Goal: Find contact information: Find contact information

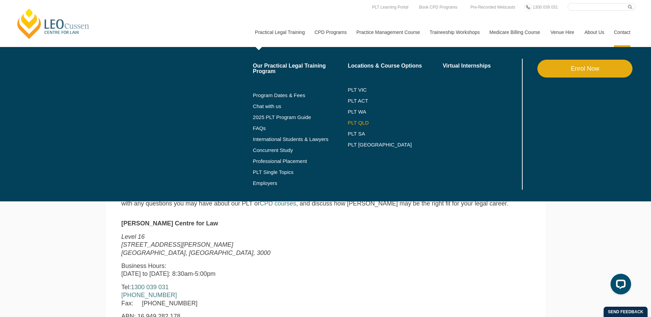
click at [359, 122] on link "PLT QLD" at bounding box center [394, 122] width 95 height 5
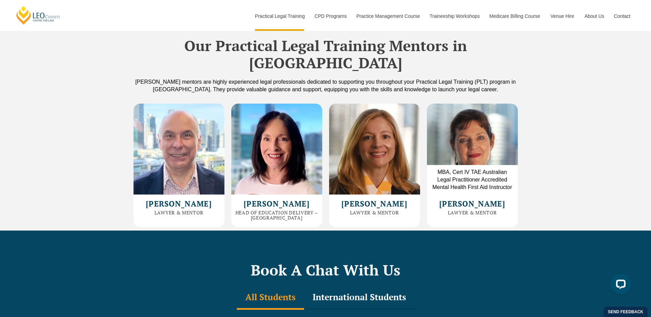
scroll to position [1955, 0]
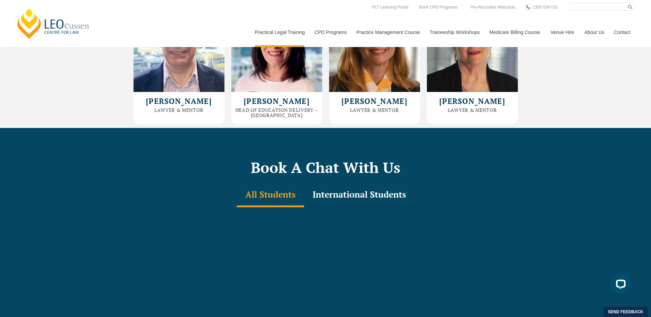
click at [618, 29] on link "Contact" at bounding box center [621, 31] width 27 height 29
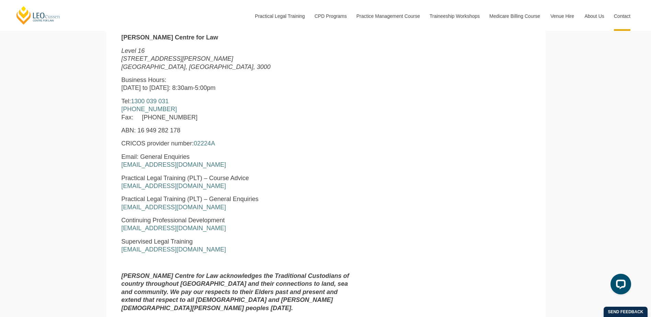
scroll to position [336, 0]
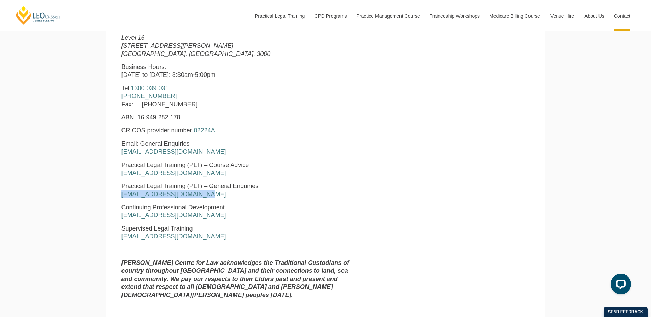
drag, startPoint x: 159, startPoint y: 197, endPoint x: 119, endPoint y: 198, distance: 40.5
click at [119, 198] on div "Leo Cussen Centre for Law Level 16 15 William Street Melbourne, Victoria, 3000 …" at bounding box center [238, 163] width 244 height 284
drag, startPoint x: 119, startPoint y: 198, endPoint x: 156, endPoint y: 198, distance: 37.4
